Goal: Task Accomplishment & Management: Use online tool/utility

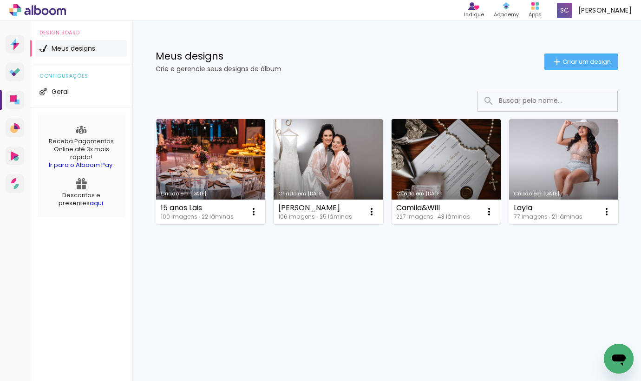
click at [435, 164] on link "Criado em [DATE]" at bounding box center [446, 171] width 109 height 105
